Goal: Transaction & Acquisition: Purchase product/service

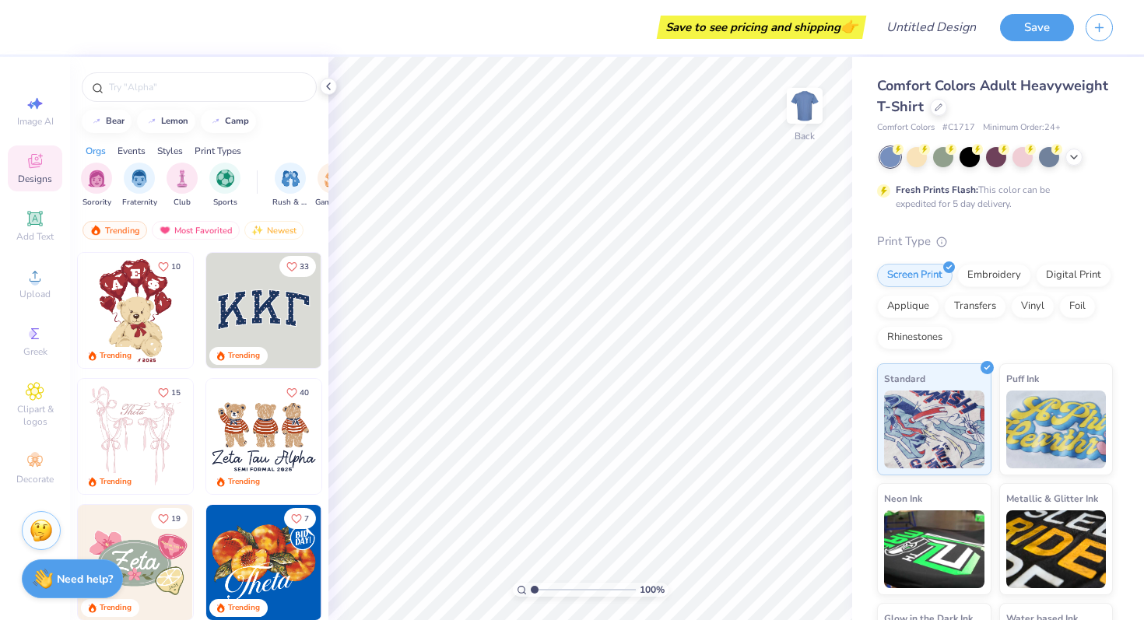
click at [932, 114] on div "Comfort Colors Adult Heavyweight T-Shirt" at bounding box center [995, 96] width 236 height 42
click at [945, 104] on div at bounding box center [938, 105] width 17 height 17
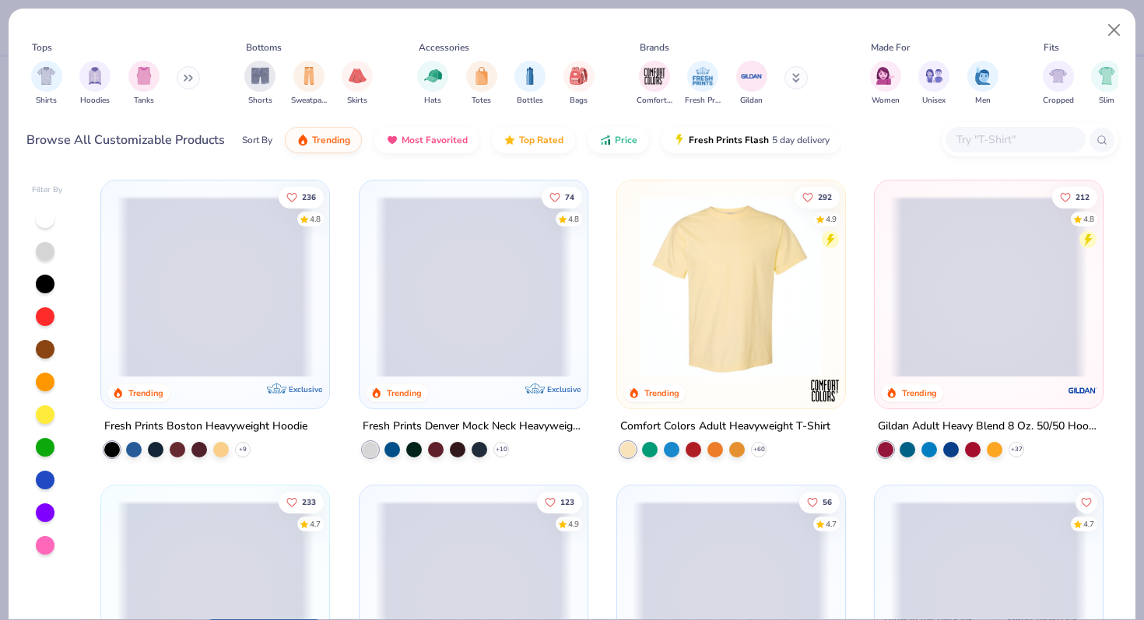
scroll to position [108, 0]
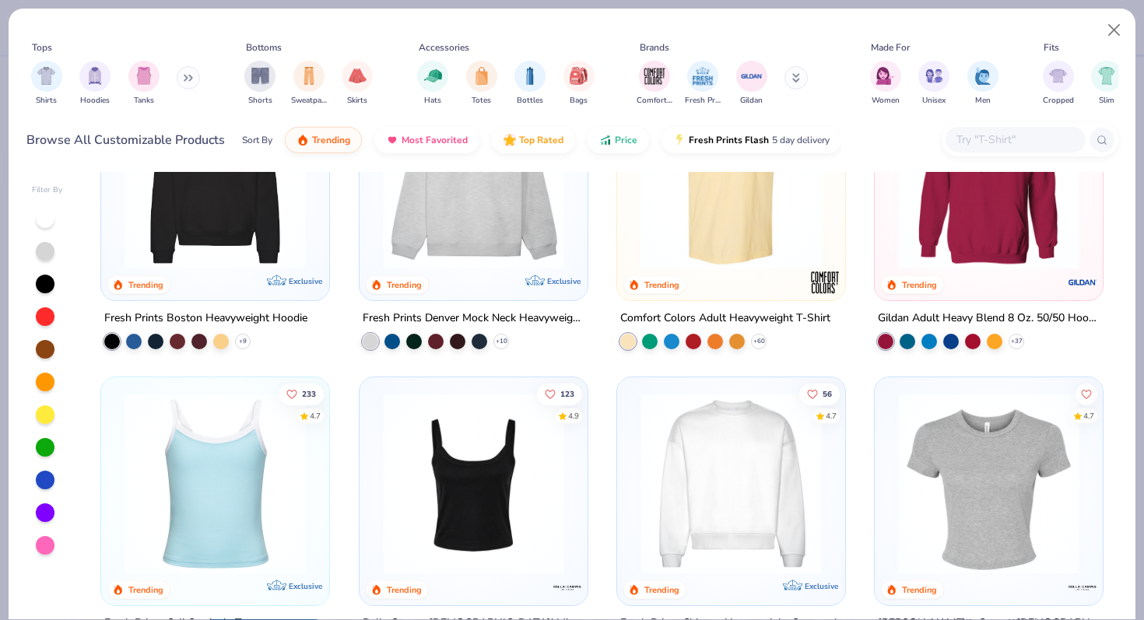
click at [480, 476] on img at bounding box center [473, 483] width 197 height 181
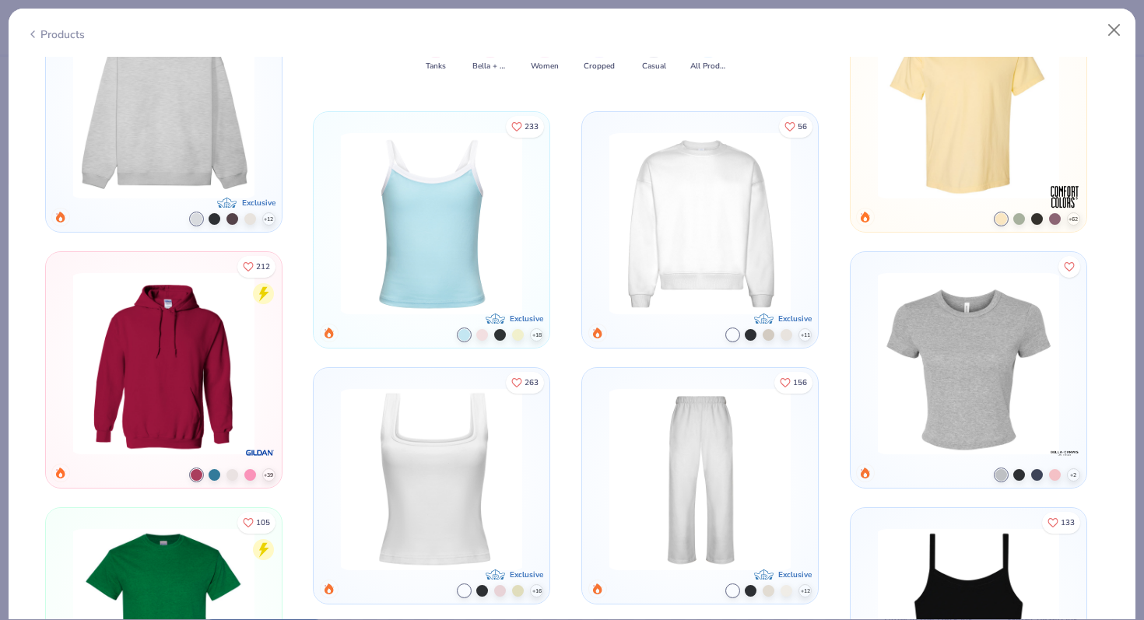
scroll to position [4843, 0]
